Goal: Task Accomplishment & Management: Manage account settings

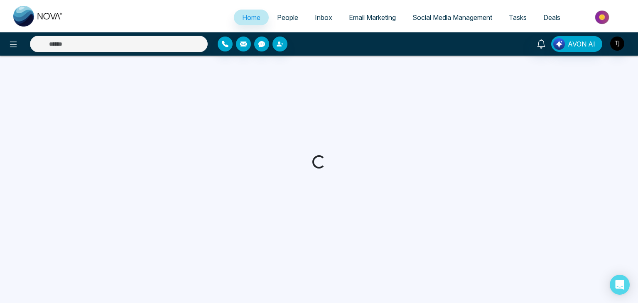
select select "*"
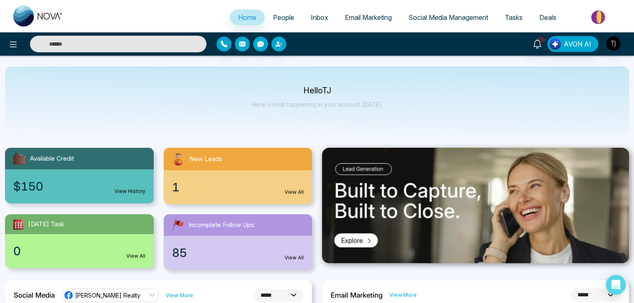
click at [281, 14] on span "People" at bounding box center [283, 17] width 21 height 8
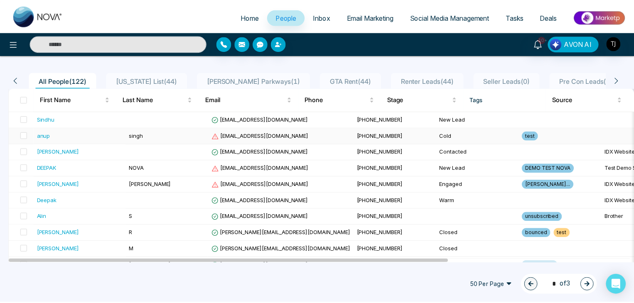
scroll to position [56, 0]
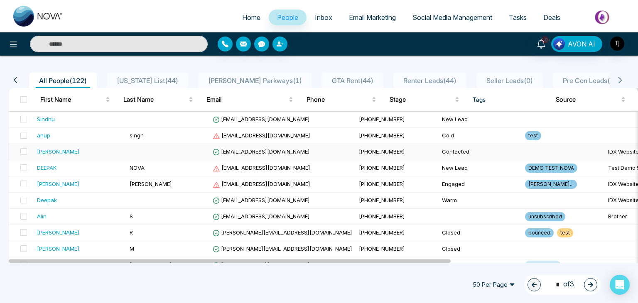
click at [246, 150] on span "[EMAIL_ADDRESS][DOMAIN_NAME]" at bounding box center [261, 151] width 97 height 7
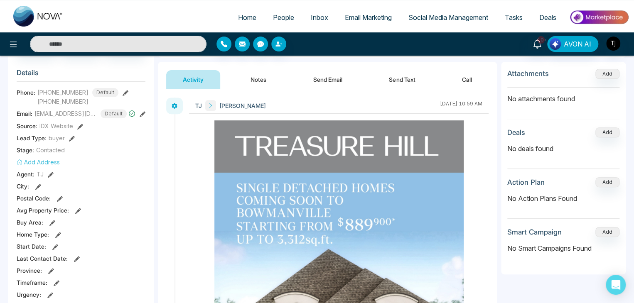
scroll to position [101, 0]
click at [71, 141] on icon at bounding box center [72, 138] width 6 height 6
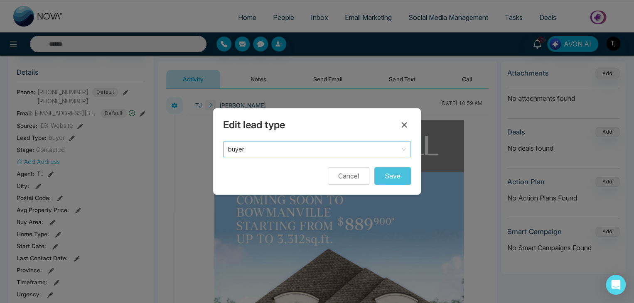
click at [244, 146] on span "buyer" at bounding box center [317, 150] width 178 height 12
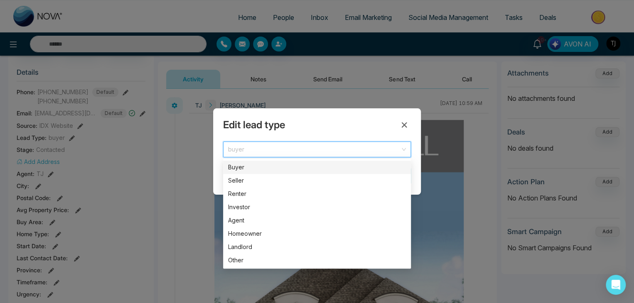
click at [250, 150] on span "buyer" at bounding box center [317, 150] width 178 height 12
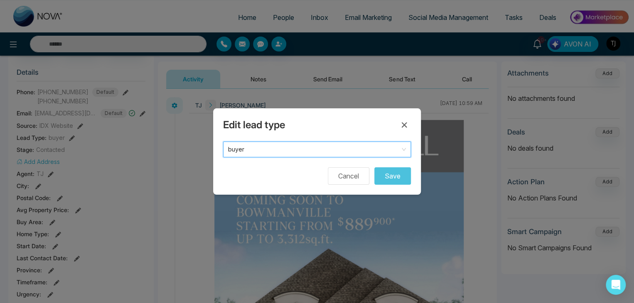
click at [250, 150] on span "buyer" at bounding box center [317, 150] width 178 height 12
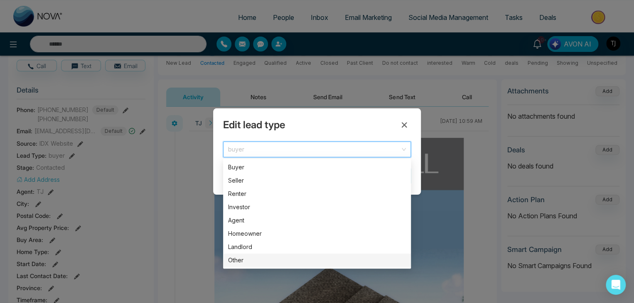
scroll to position [82, 0]
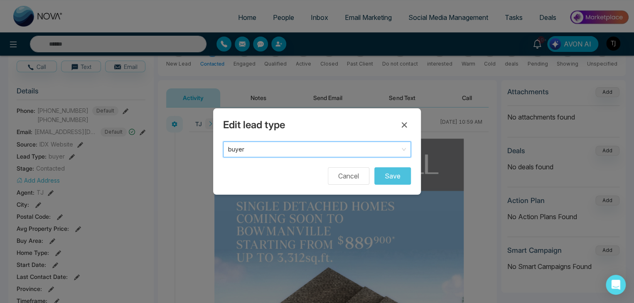
click at [288, 149] on span "buyer" at bounding box center [317, 150] width 178 height 12
click at [354, 179] on button "Cancel" at bounding box center [349, 175] width 42 height 17
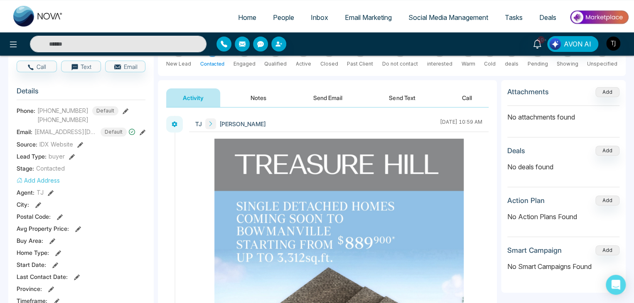
click at [69, 159] on icon at bounding box center [72, 157] width 6 height 6
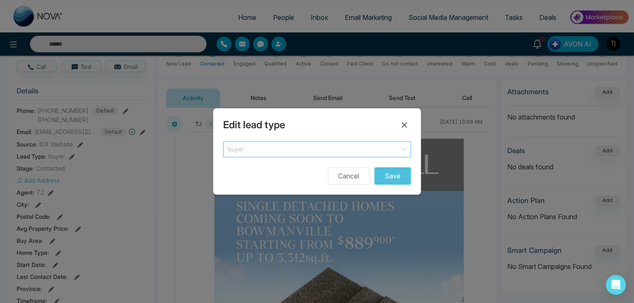
click at [245, 148] on span "buyer" at bounding box center [317, 150] width 178 height 12
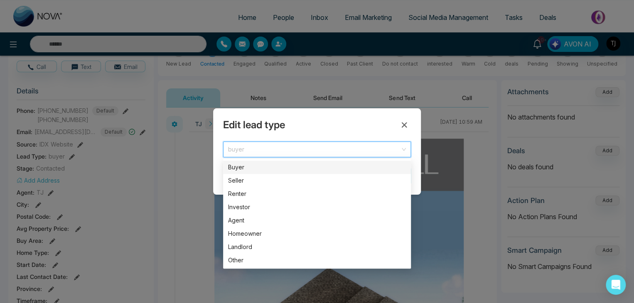
click at [245, 148] on span "buyer" at bounding box center [317, 150] width 178 height 12
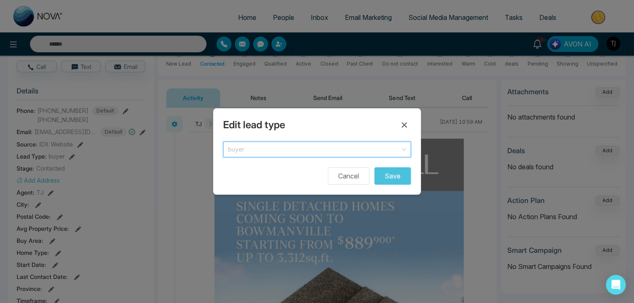
click at [245, 148] on span "buyer" at bounding box center [317, 150] width 178 height 12
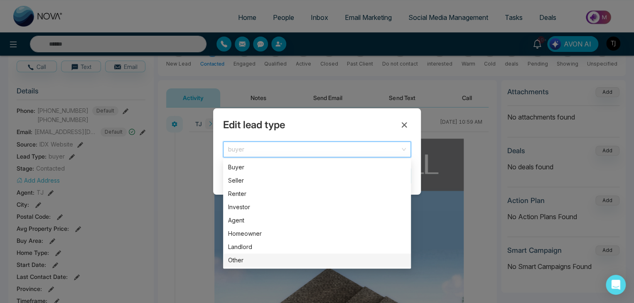
click at [236, 258] on div "Other" at bounding box center [317, 260] width 178 height 9
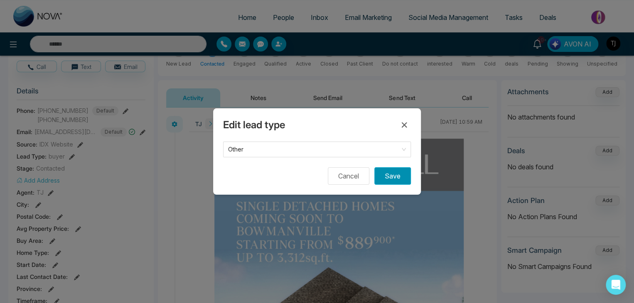
click at [385, 175] on button "Save" at bounding box center [392, 175] width 37 height 17
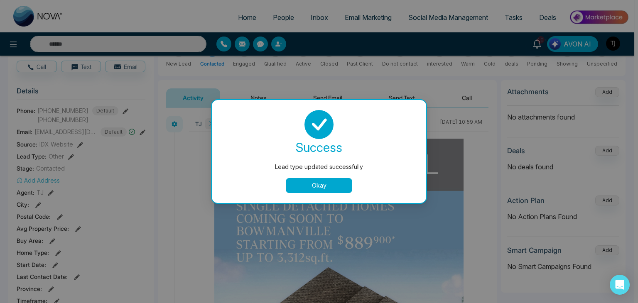
click at [338, 187] on button "Okay" at bounding box center [319, 185] width 66 height 15
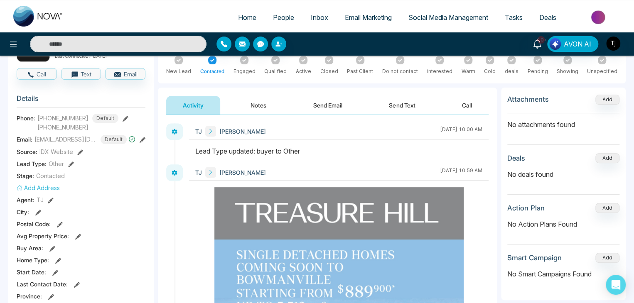
scroll to position [74, 0]
click at [47, 191] on button "Add Address" at bounding box center [38, 188] width 43 height 9
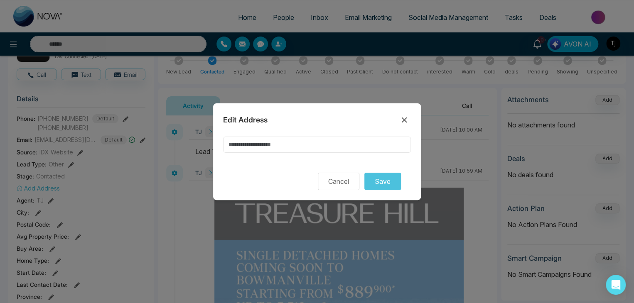
click at [256, 148] on input at bounding box center [317, 145] width 188 height 16
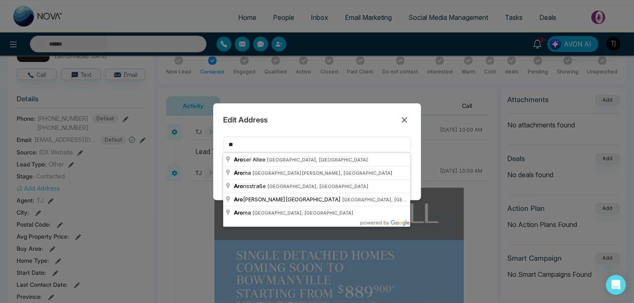
type input "*"
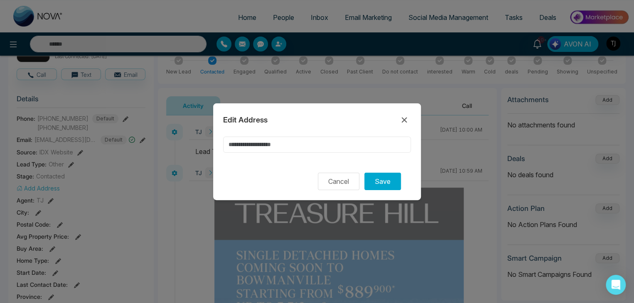
type input "*"
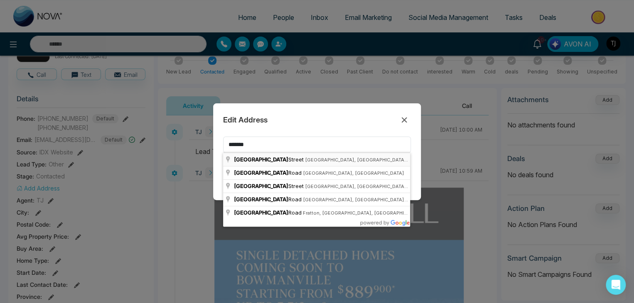
type input "*******"
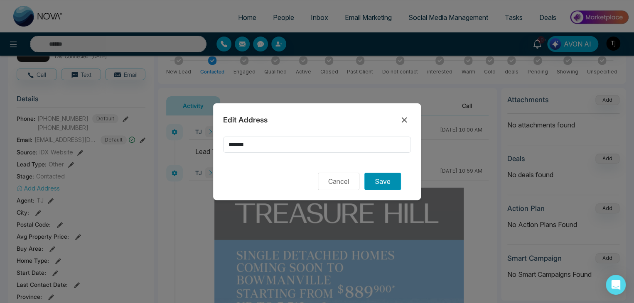
click at [374, 185] on button "Save" at bounding box center [382, 181] width 37 height 17
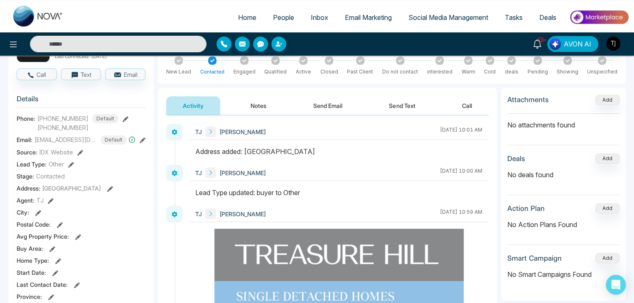
click at [107, 192] on icon at bounding box center [110, 189] width 6 height 6
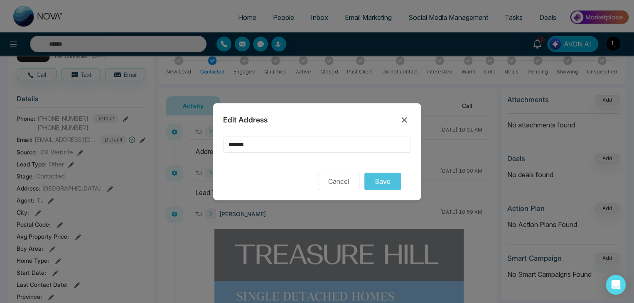
click at [264, 146] on input "*******" at bounding box center [317, 145] width 188 height 16
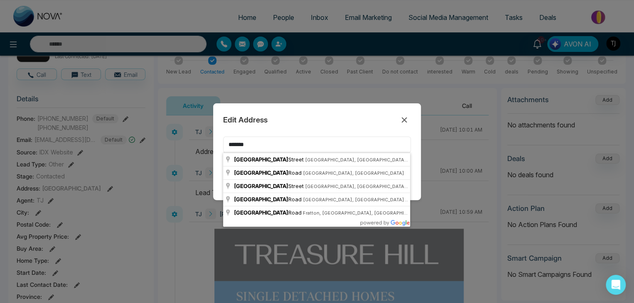
click at [264, 146] on input "*******" at bounding box center [317, 145] width 188 height 16
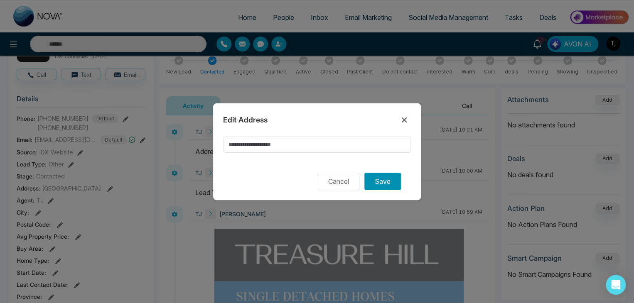
click at [371, 181] on button "Save" at bounding box center [382, 181] width 37 height 17
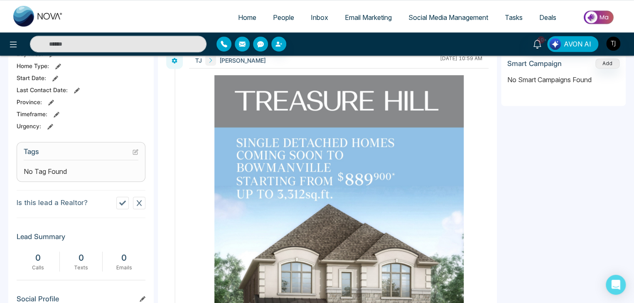
scroll to position [281, 0]
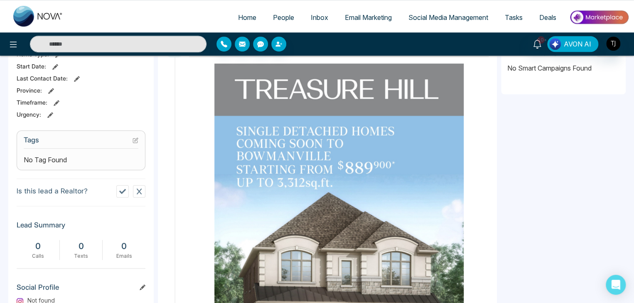
click at [136, 141] on icon at bounding box center [136, 139] width 3 height 3
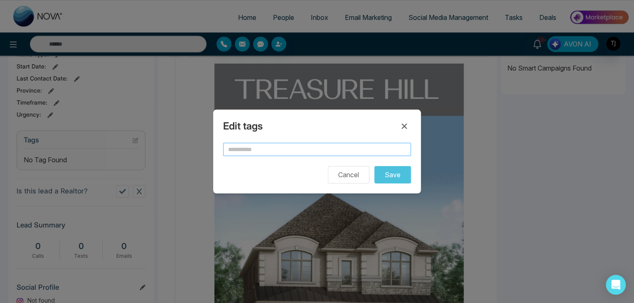
click at [261, 151] on input "text" at bounding box center [317, 149] width 188 height 13
type input "****"
click at [374, 166] on button "Save" at bounding box center [392, 174] width 37 height 17
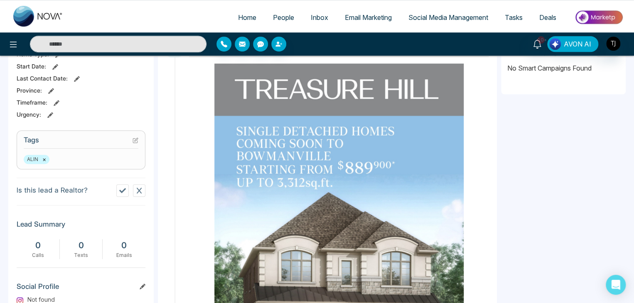
click at [135, 143] on icon at bounding box center [136, 141] width 6 height 6
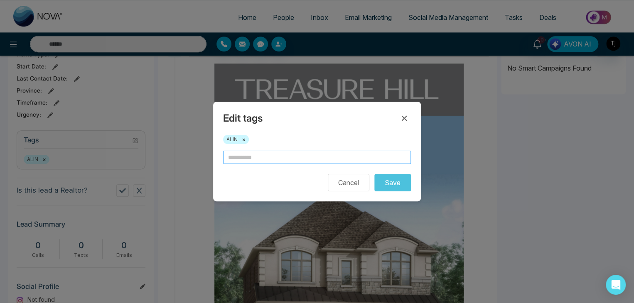
click at [288, 163] on input "text" at bounding box center [317, 157] width 188 height 13
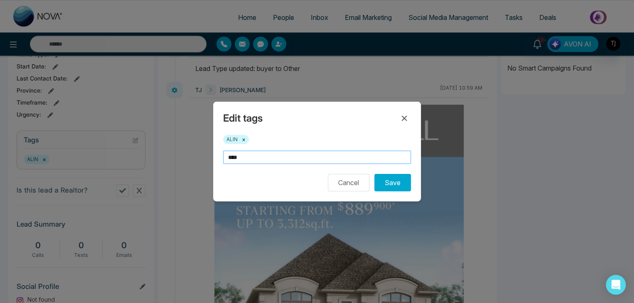
type input "***"
click at [244, 138] on button "×" at bounding box center [244, 139] width 4 height 7
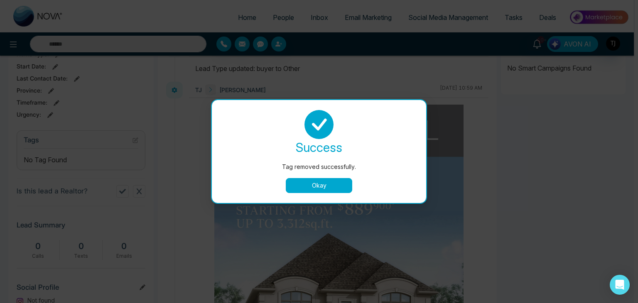
click at [312, 184] on button "Okay" at bounding box center [319, 185] width 66 height 15
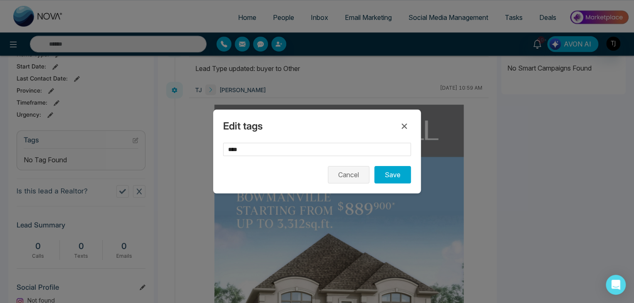
click at [352, 175] on button "Cancel" at bounding box center [349, 174] width 42 height 17
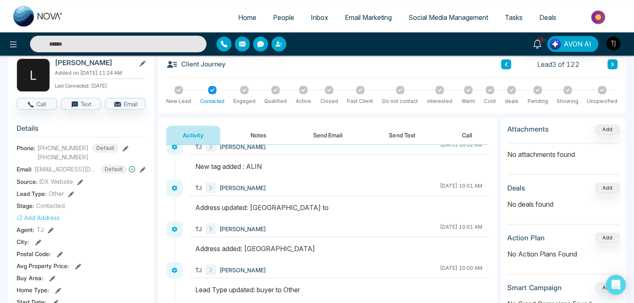
scroll to position [0, 0]
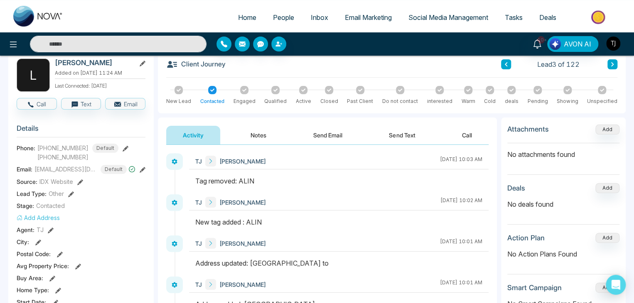
click at [613, 39] on img "button" at bounding box center [613, 44] width 14 height 14
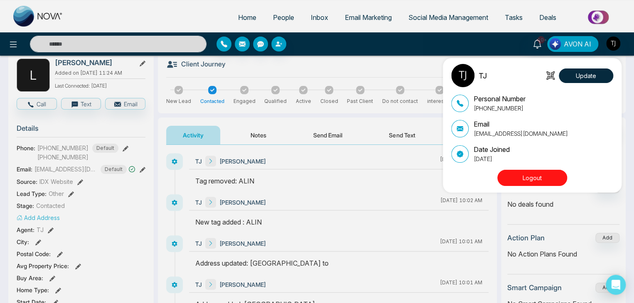
click at [521, 179] on button "Logout" at bounding box center [532, 178] width 70 height 16
